Goal: Contribute content: Contribute content

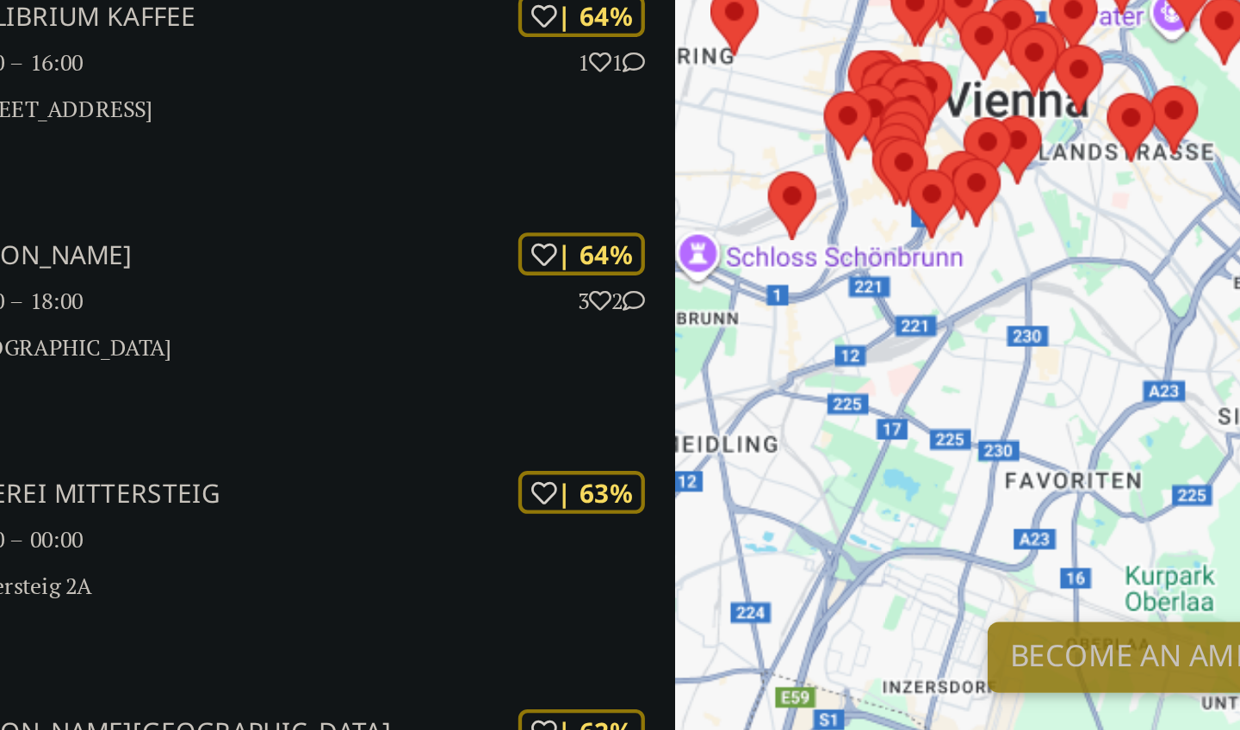
scroll to position [3002, 0]
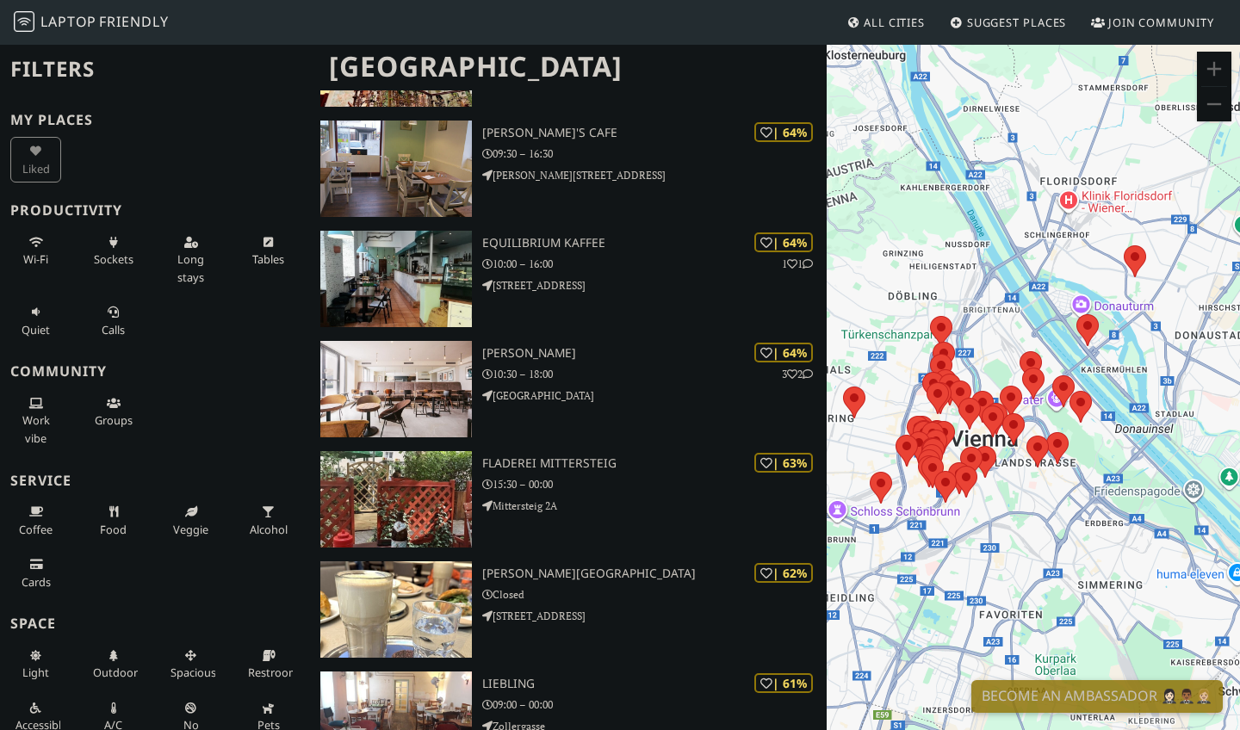
click at [986, 367] on div at bounding box center [1033, 408] width 413 height 730
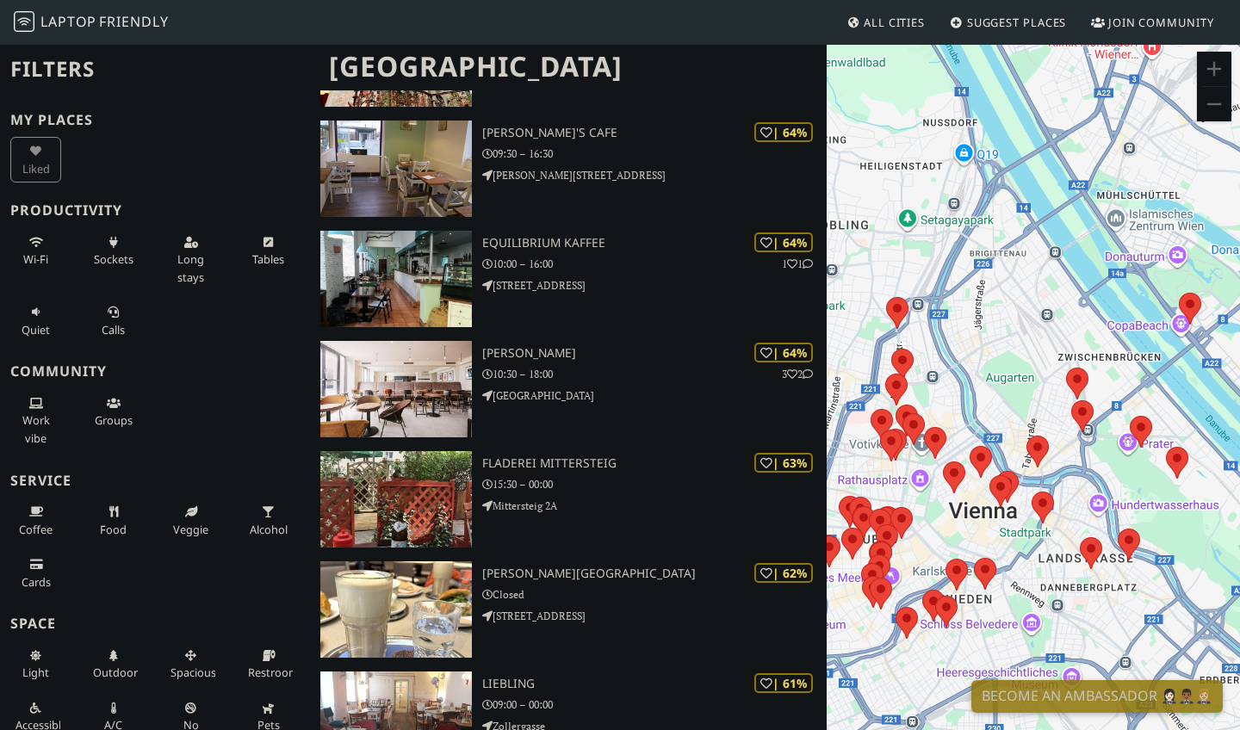
click at [982, 383] on div at bounding box center [1033, 408] width 413 height 730
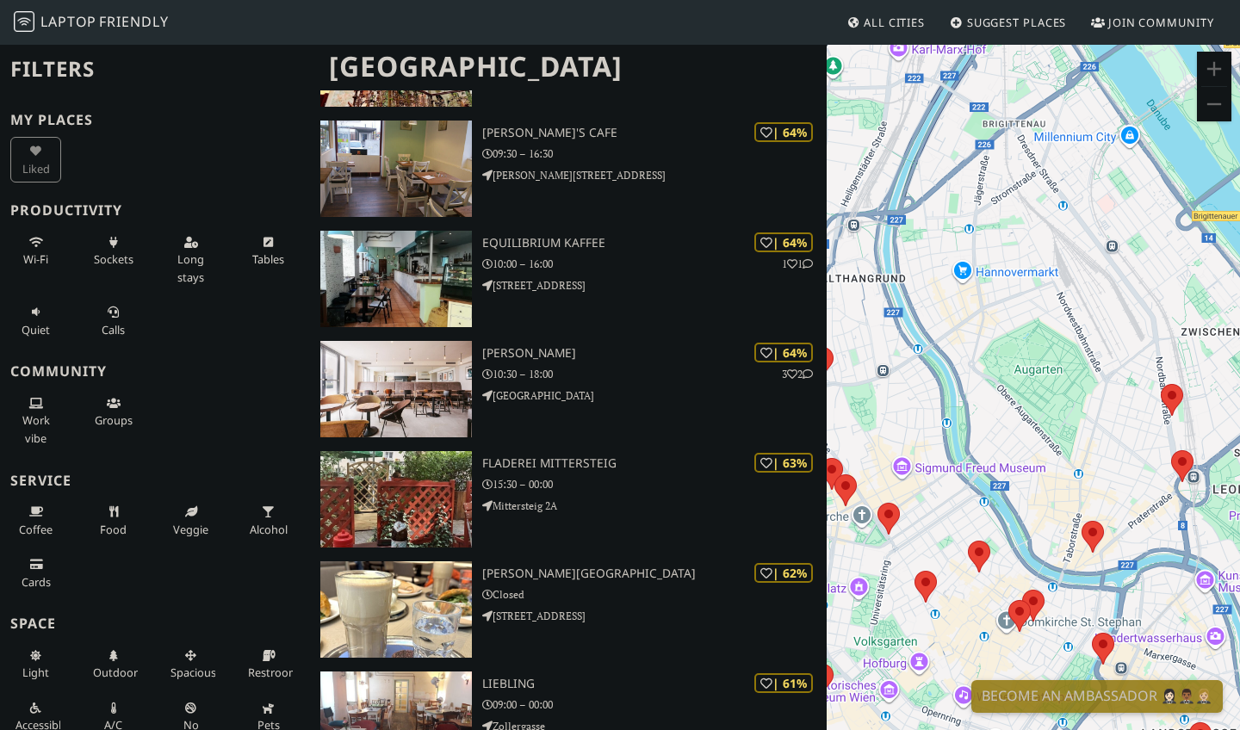
click at [970, 635] on div at bounding box center [1033, 408] width 413 height 730
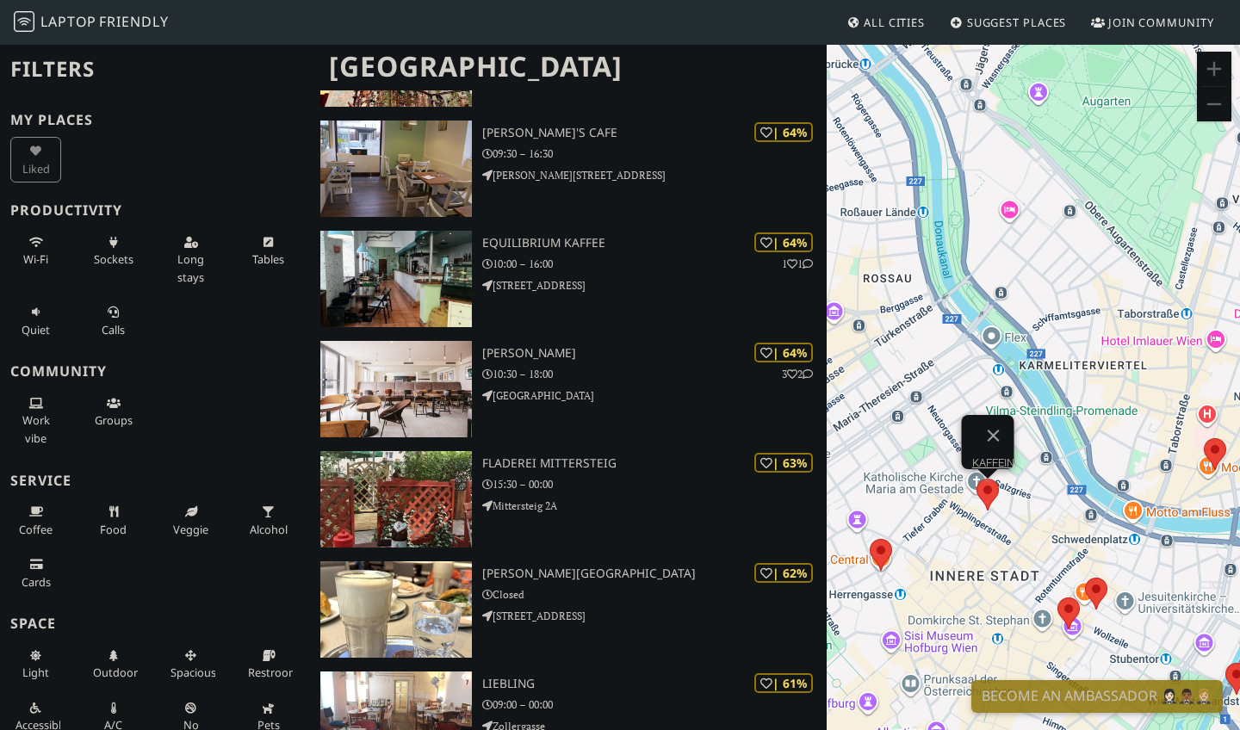
click at [977, 479] on area at bounding box center [977, 479] width 0 height 0
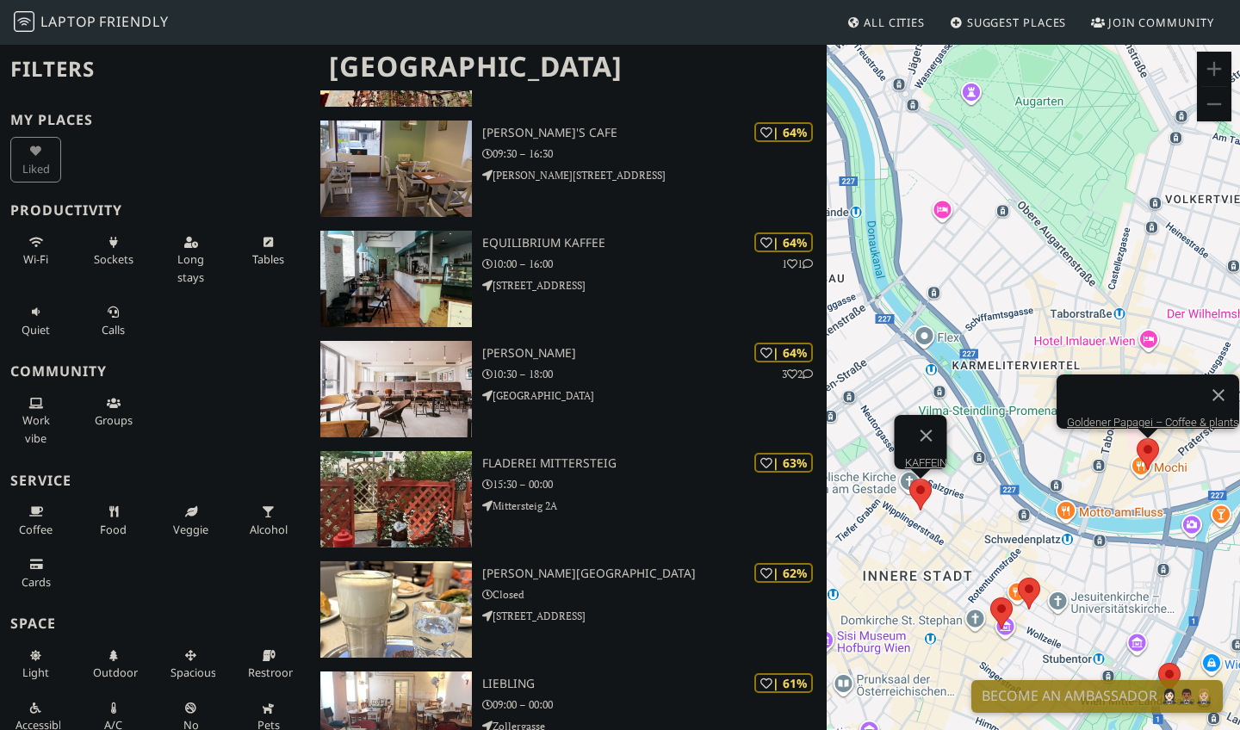
click at [1214, 452] on div "KAFFEIN Goldener Papagei – Coffee & plants" at bounding box center [1033, 408] width 413 height 730
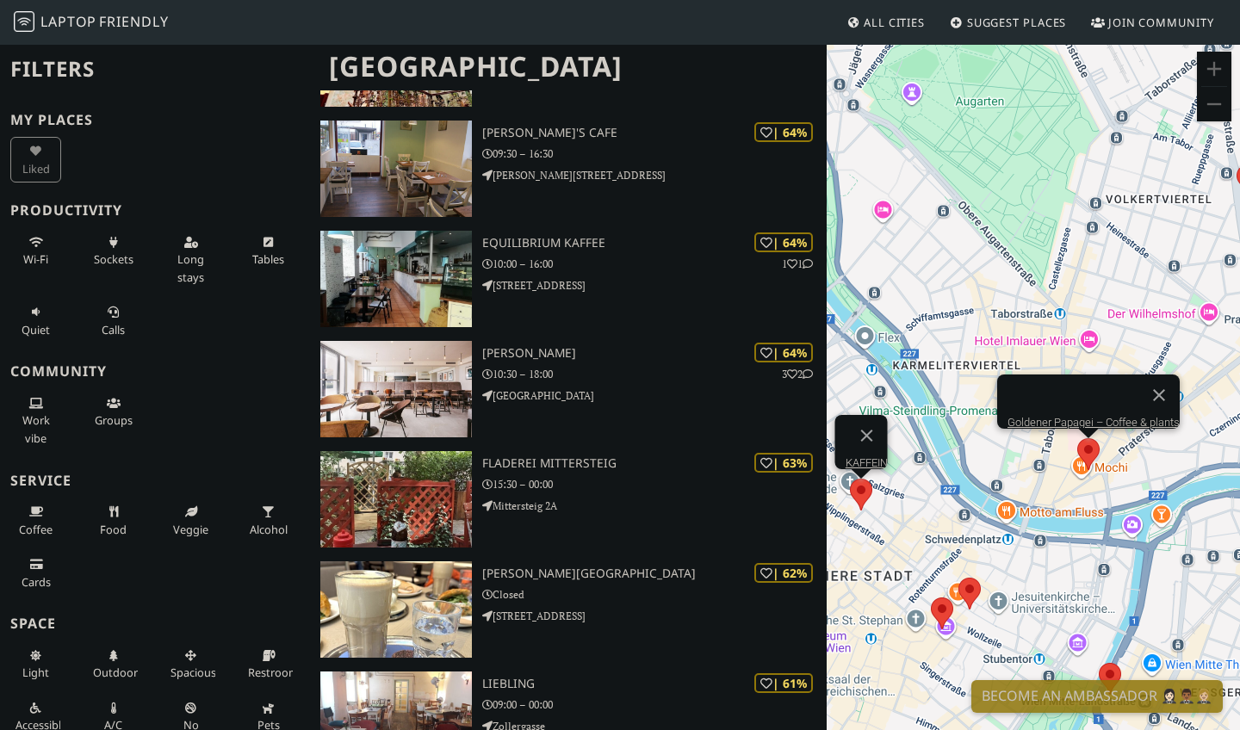
click at [1077, 438] on area at bounding box center [1077, 438] width 0 height 0
click at [1103, 416] on link "Goldener Papagei – Coffee & plants" at bounding box center [1094, 422] width 172 height 13
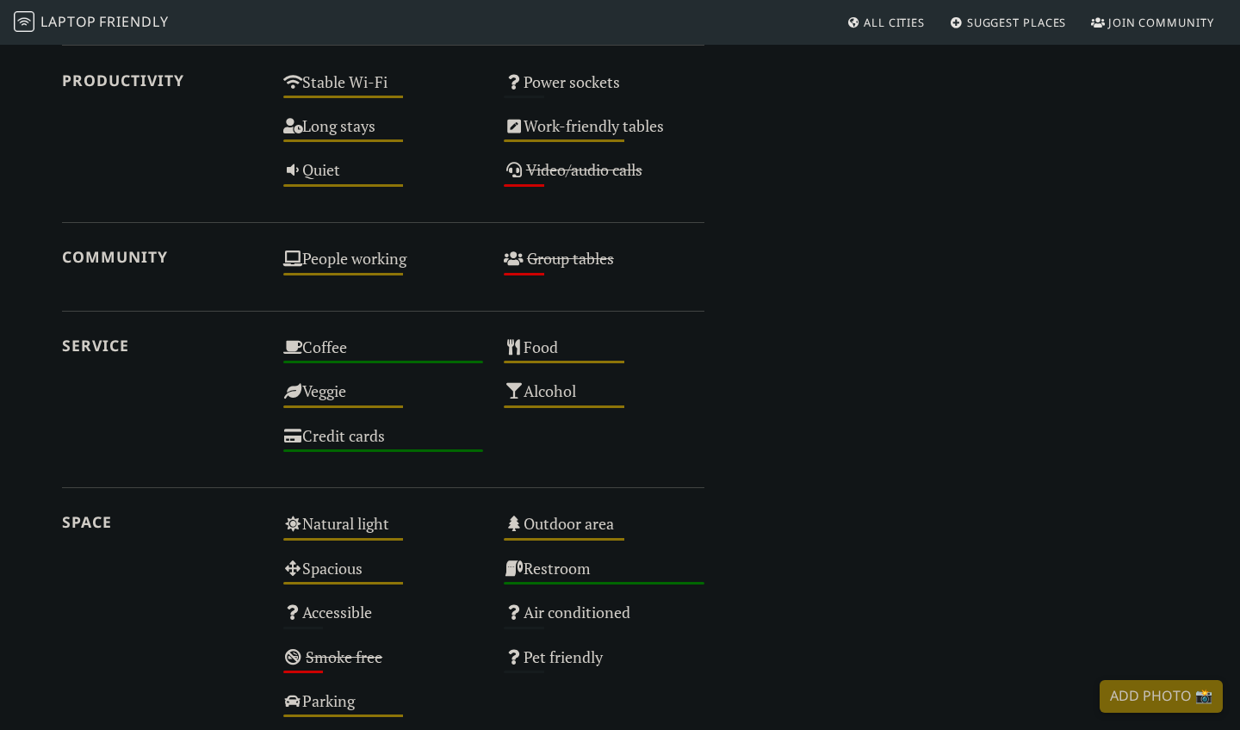
scroll to position [916, 0]
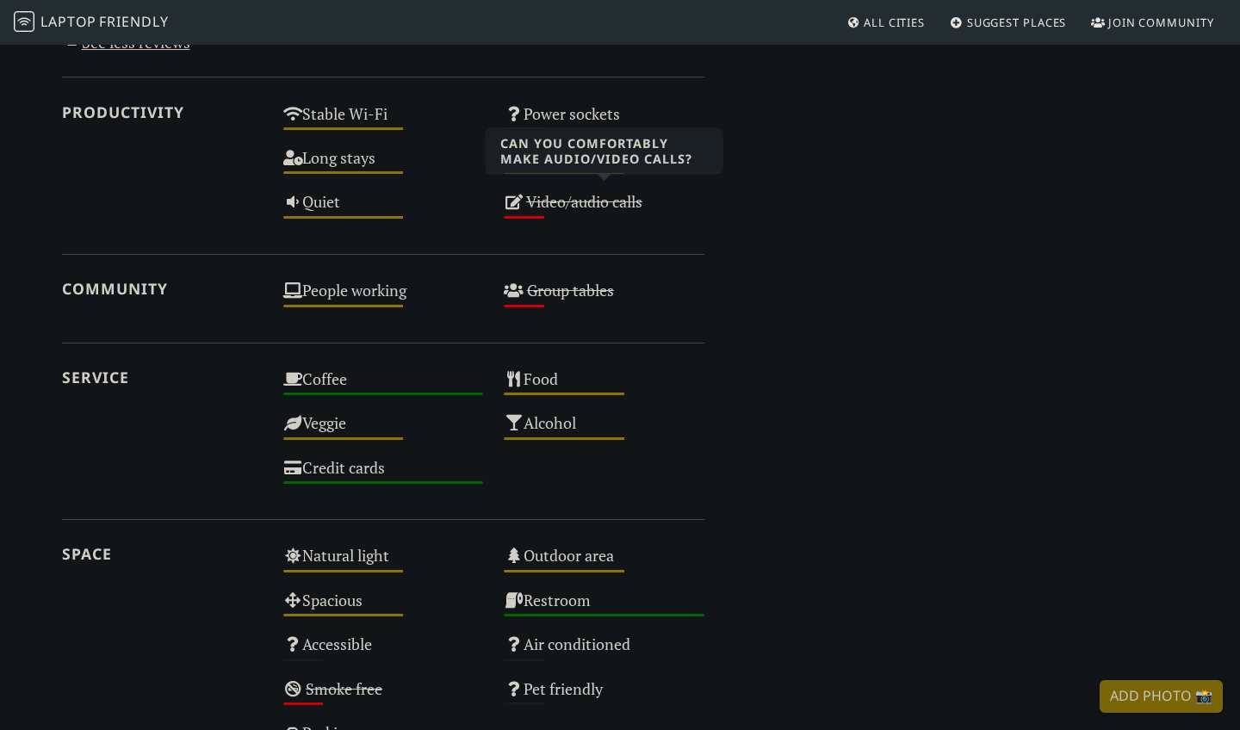
click at [556, 199] on s "Video/audio calls" at bounding box center [584, 201] width 116 height 21
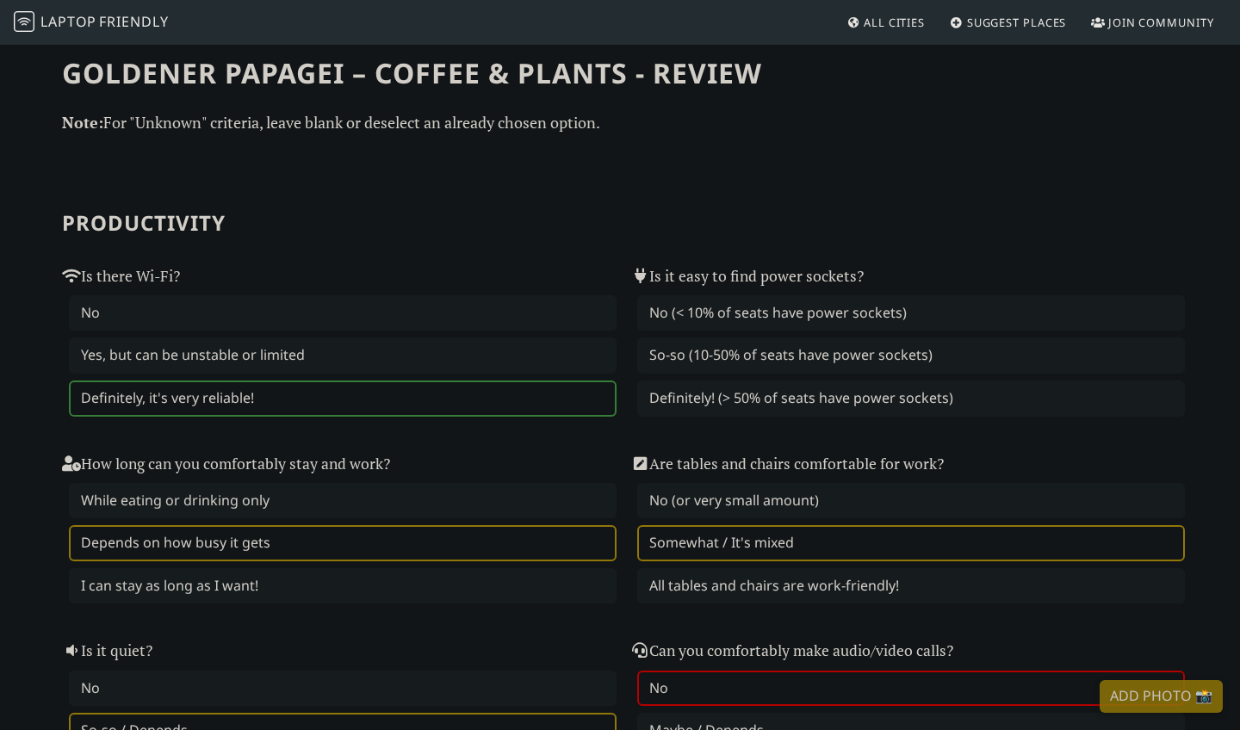
click at [121, 23] on span "Friendly" at bounding box center [133, 21] width 69 height 19
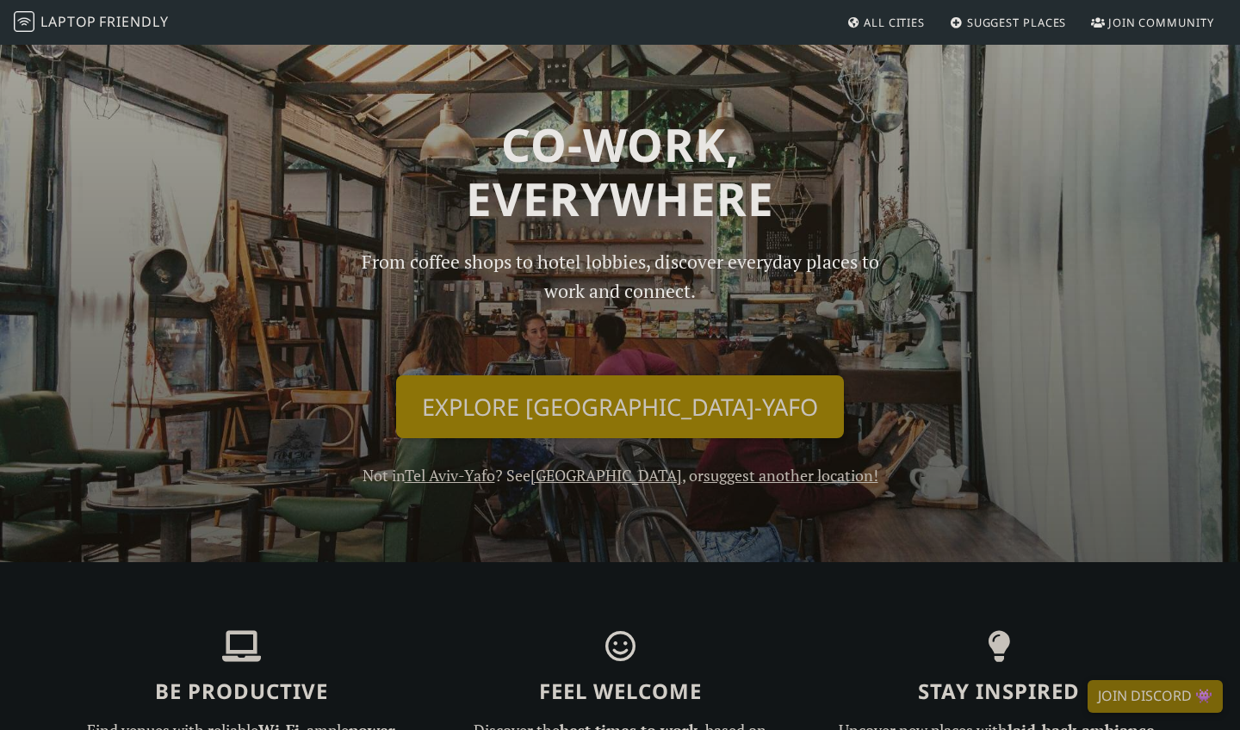
scroll to position [164, 0]
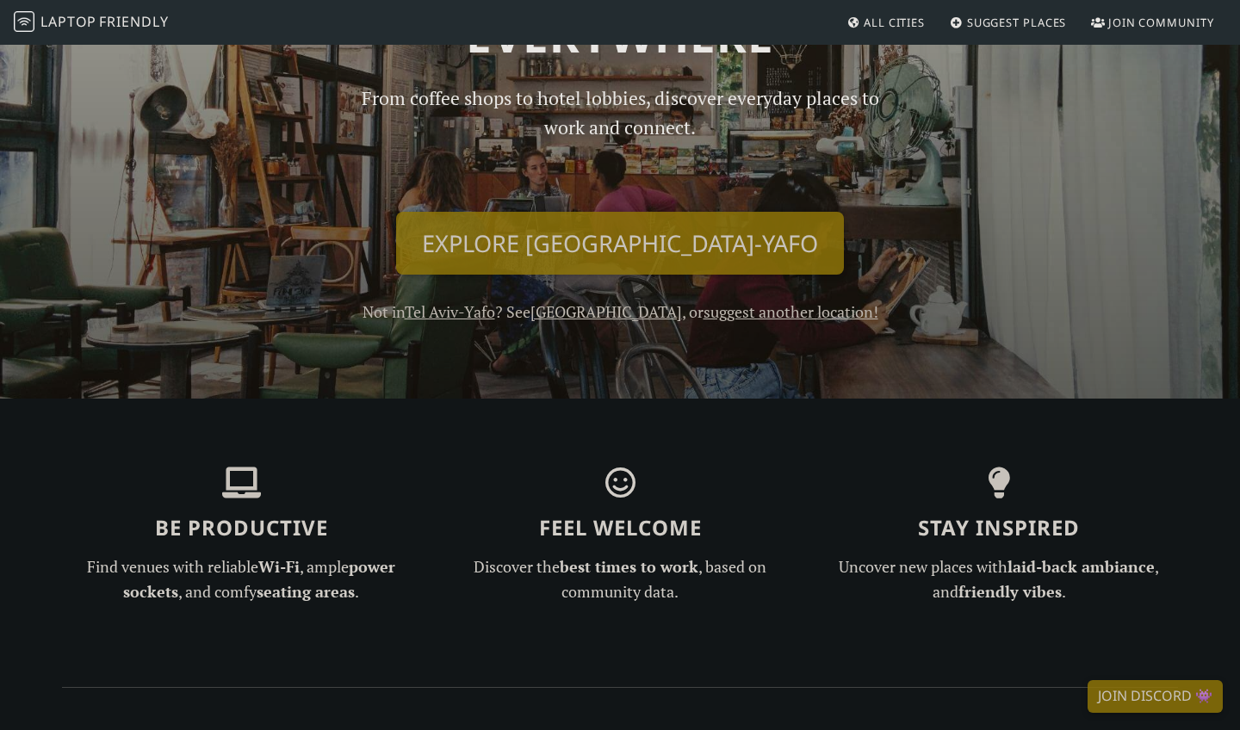
click at [759, 311] on link "suggest another location!" at bounding box center [791, 311] width 175 height 21
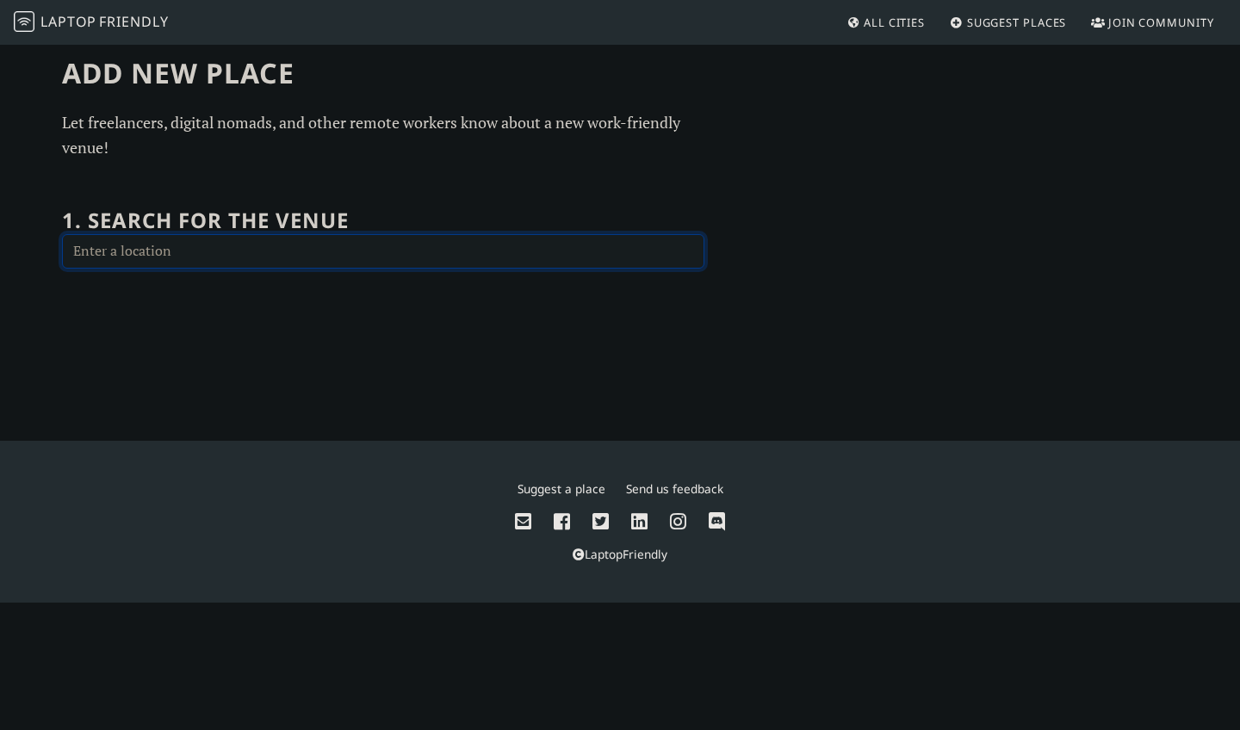
click at [404, 234] on input "text" at bounding box center [383, 251] width 643 height 34
type input "[GEOGRAPHIC_DATA] (VIE), 1300 Schwechat, [GEOGRAPHIC_DATA]"
